Goal: Find specific page/section: Find specific page/section

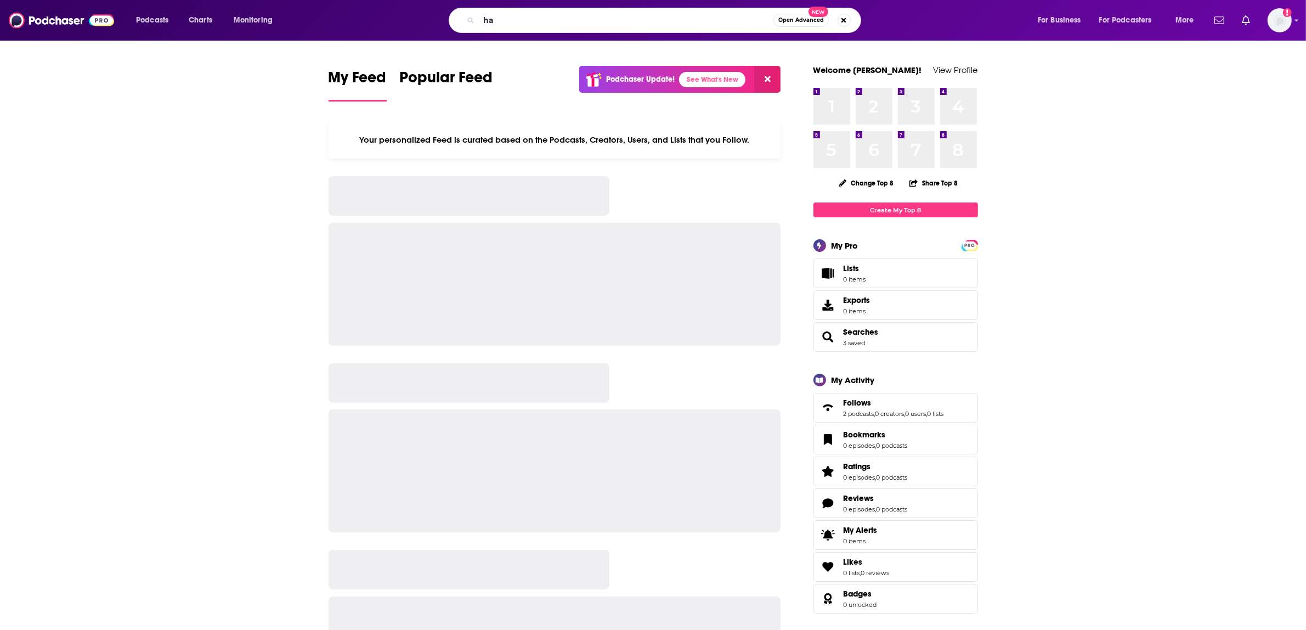
type input "h"
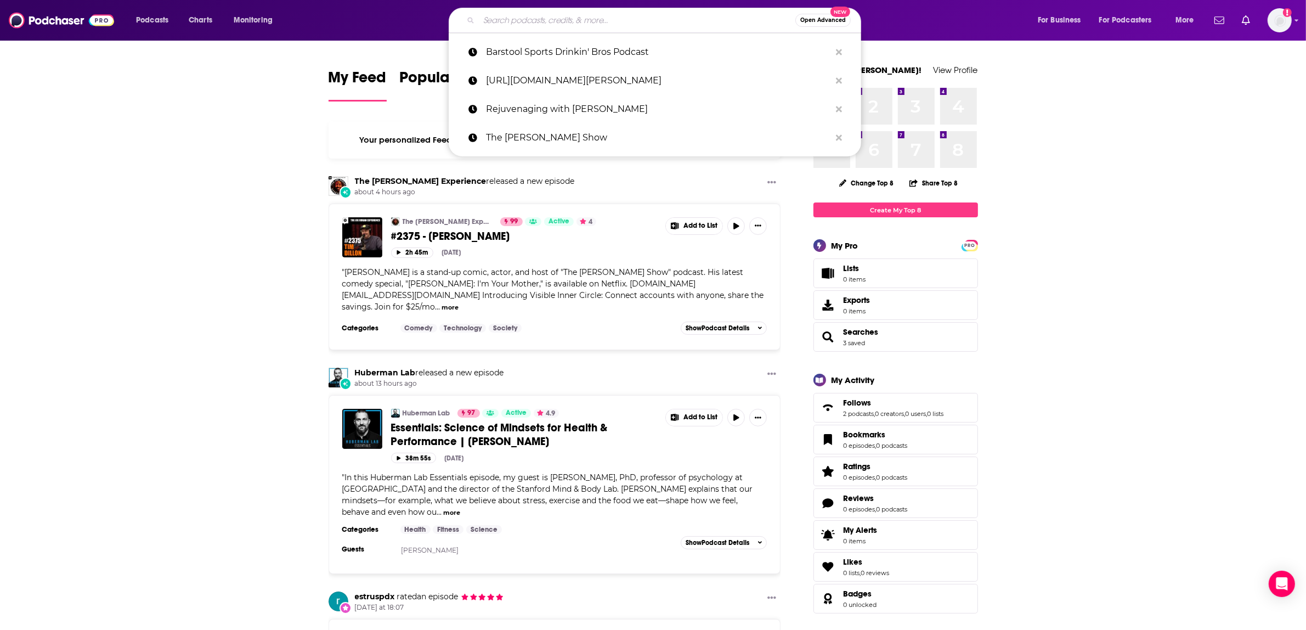
paste input "The Empowering [MEDICAL_DATA] Podcast"
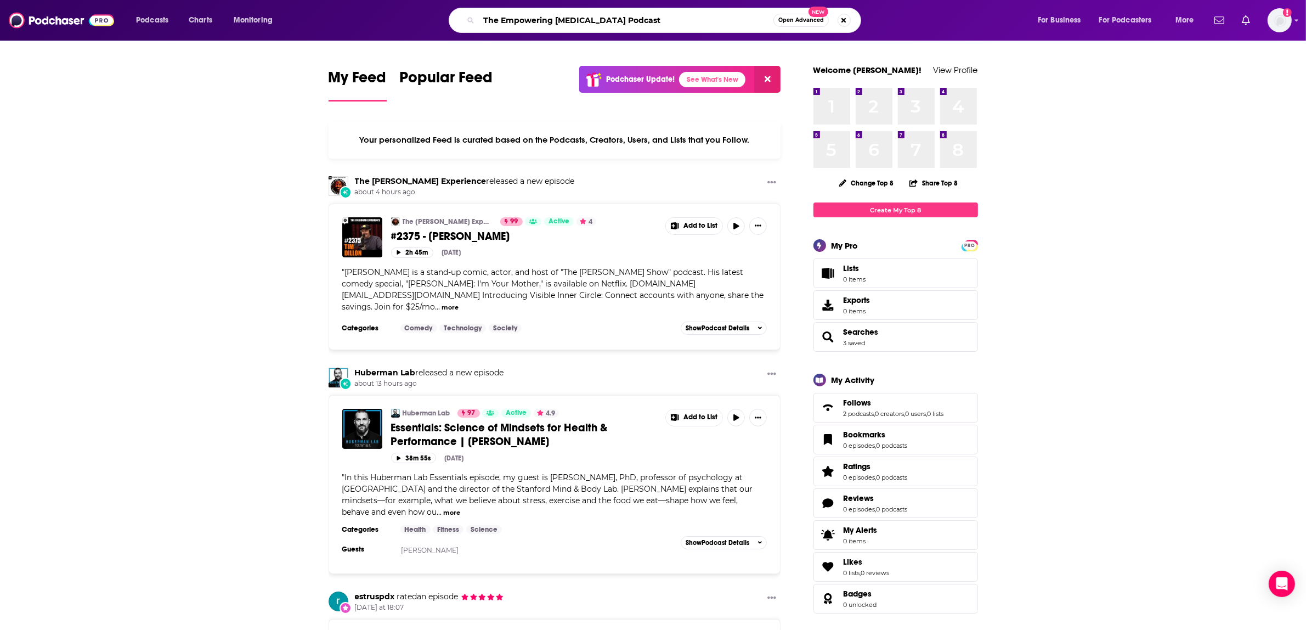
type input "The Empowering [MEDICAL_DATA] Podcast"
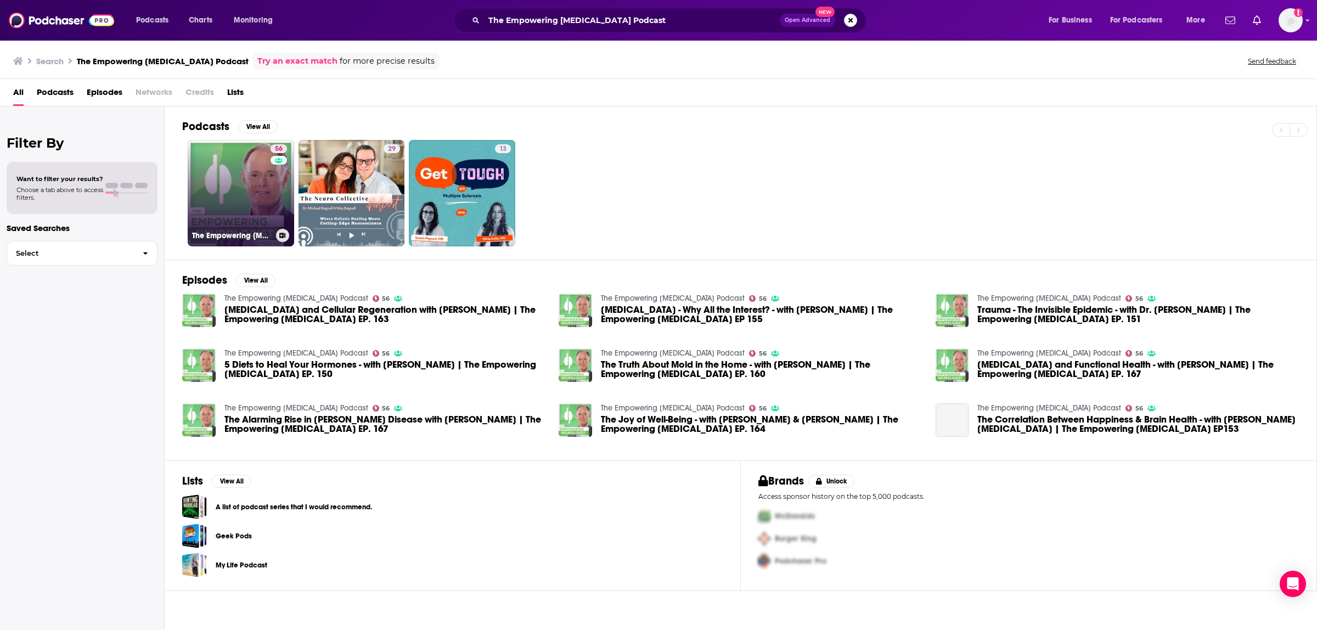
click at [228, 204] on link "56 The Empowering [MEDICAL_DATA] Podcast" at bounding box center [241, 193] width 106 height 106
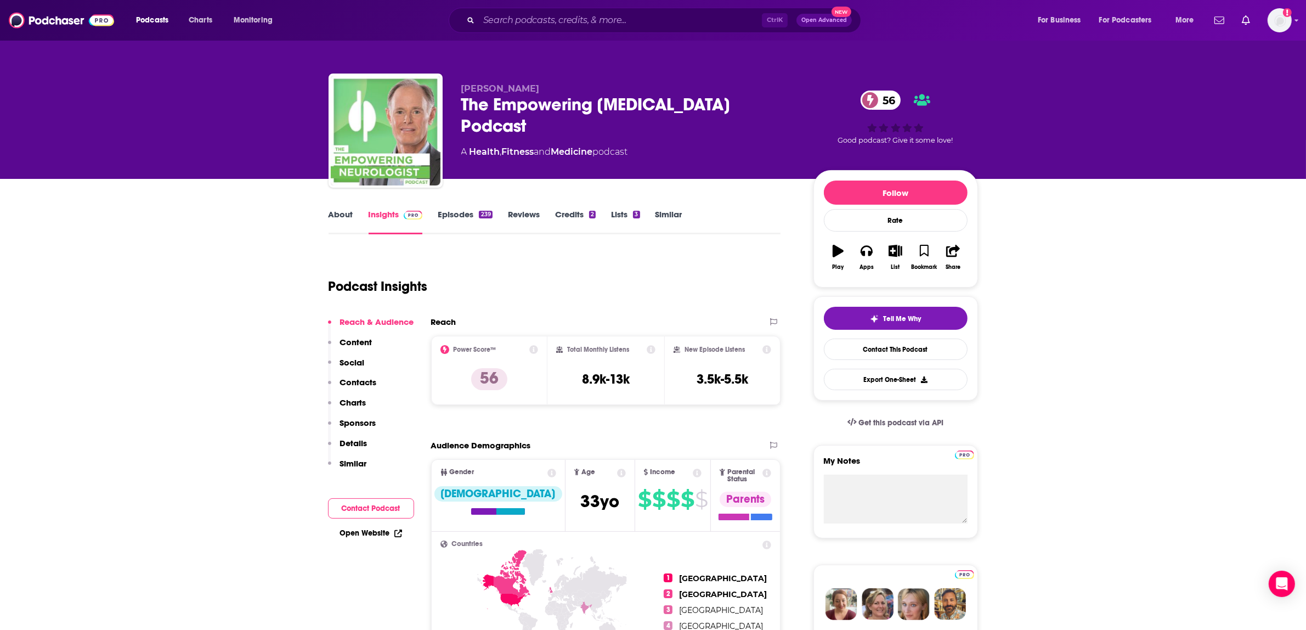
click at [568, 102] on div "The Empowering [MEDICAL_DATA] Podcast 56" at bounding box center [628, 115] width 335 height 43
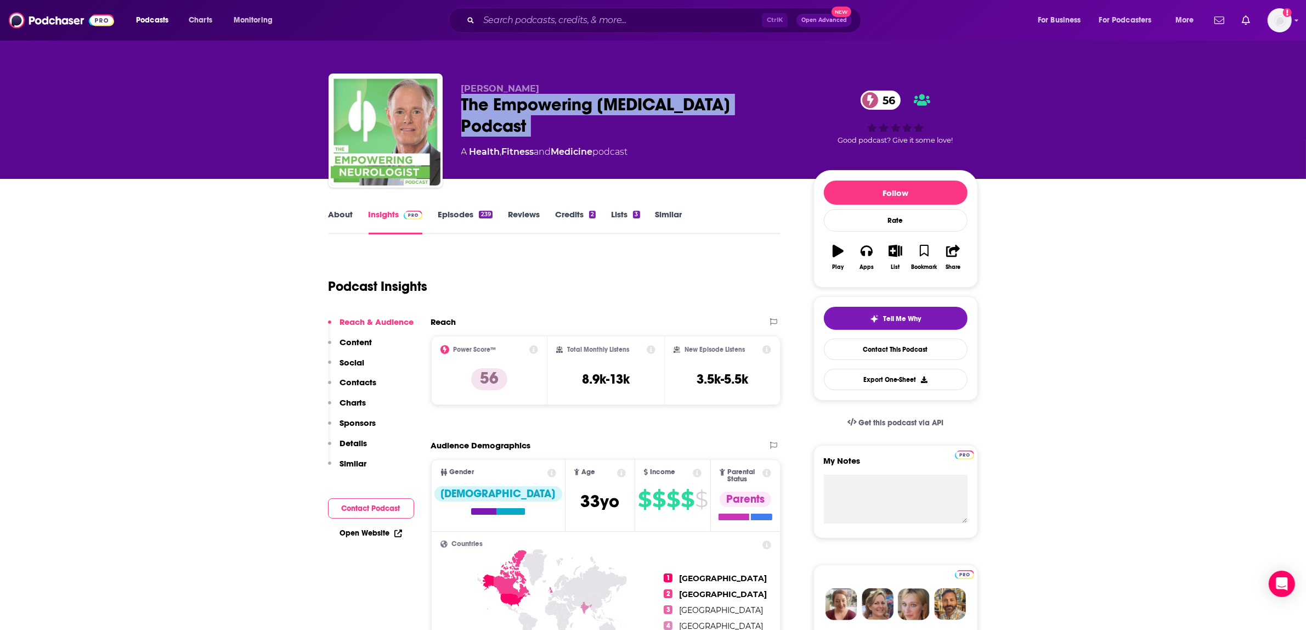
click at [568, 102] on div "The Empowering [MEDICAL_DATA] Podcast 56" at bounding box center [628, 115] width 335 height 43
copy div "The Empowering [MEDICAL_DATA] Podcast 56"
